Goal: Find specific page/section: Find specific page/section

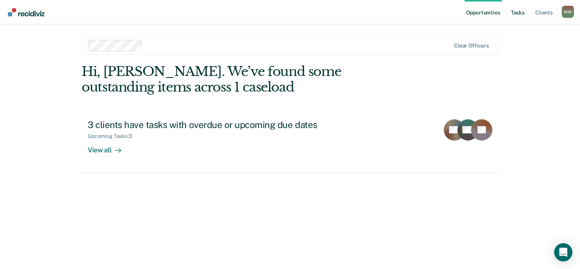
click at [518, 13] on link "Tasks" at bounding box center [517, 12] width 17 height 24
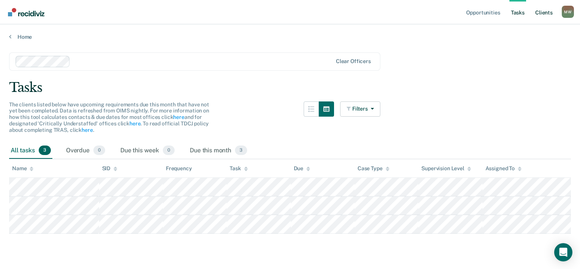
click at [546, 12] on link "Client s" at bounding box center [543, 12] width 20 height 24
